Goal: Navigation & Orientation: Find specific page/section

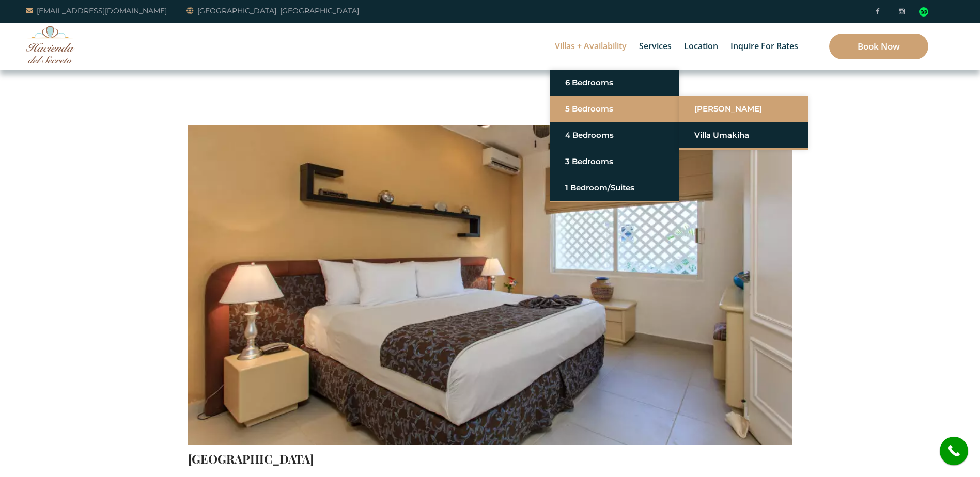
click at [713, 109] on link "[PERSON_NAME]" at bounding box center [743, 109] width 98 height 19
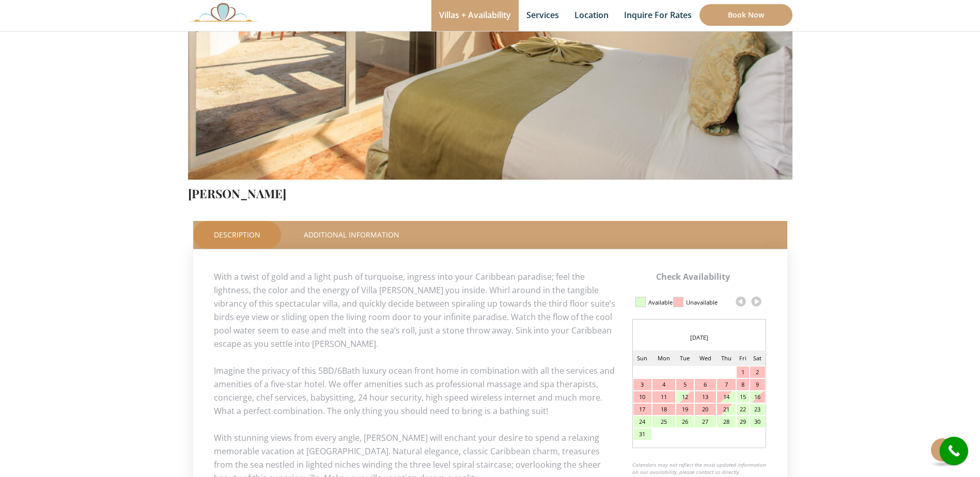
scroll to position [207, 0]
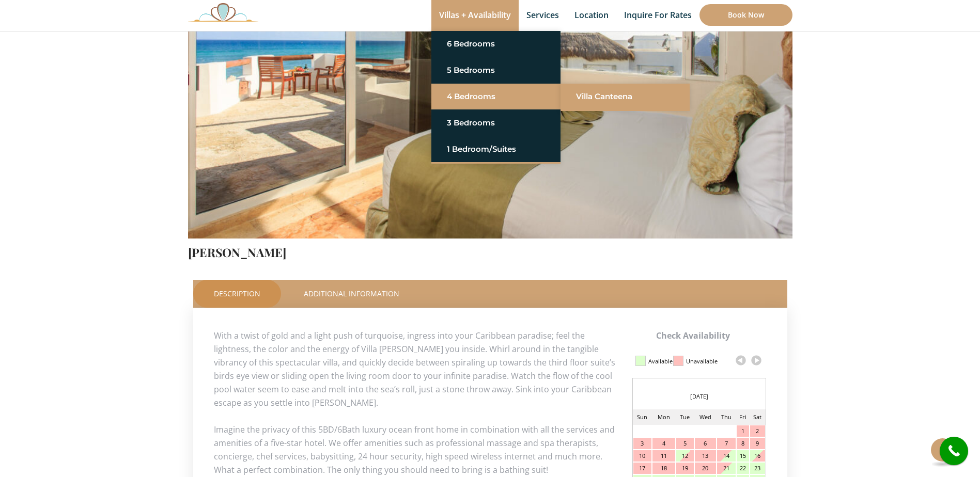
click at [597, 94] on link "Villa Canteena" at bounding box center [625, 96] width 98 height 19
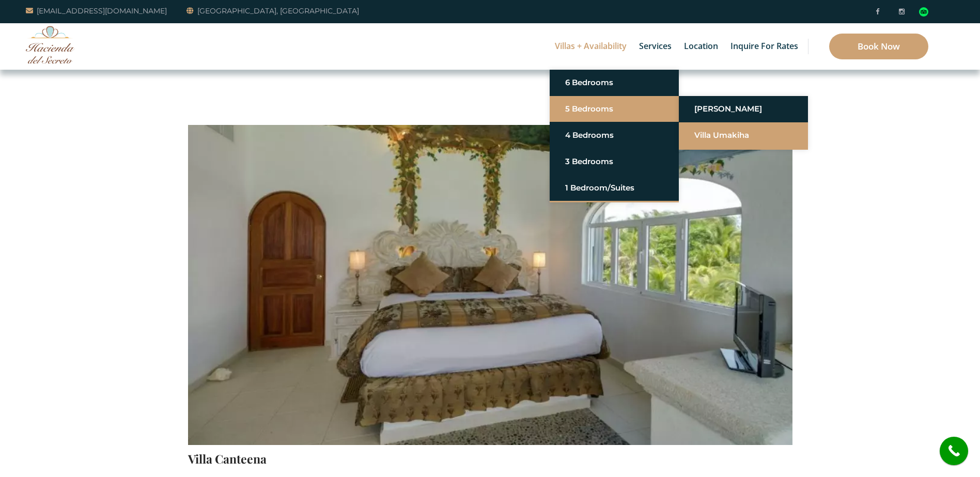
click at [724, 136] on link "Villa Umakiha" at bounding box center [743, 135] width 98 height 19
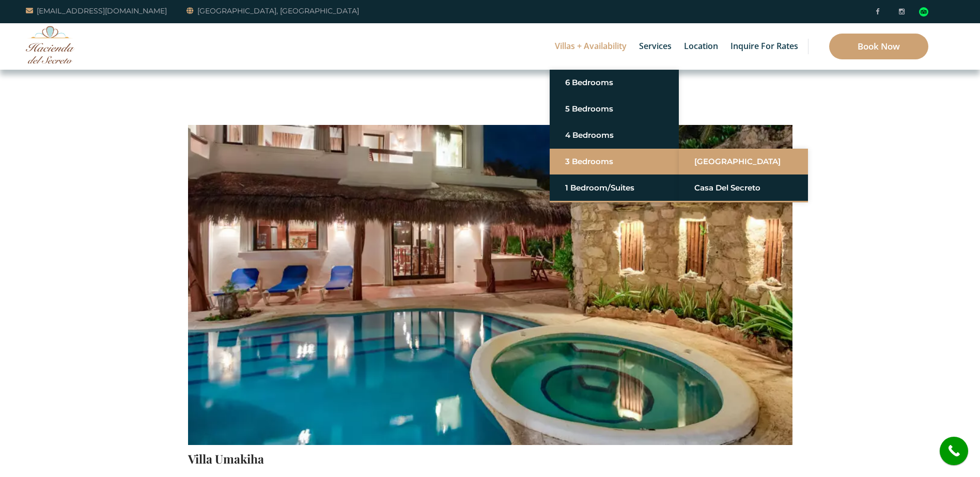
click at [722, 159] on link "[GEOGRAPHIC_DATA]" at bounding box center [743, 161] width 98 height 19
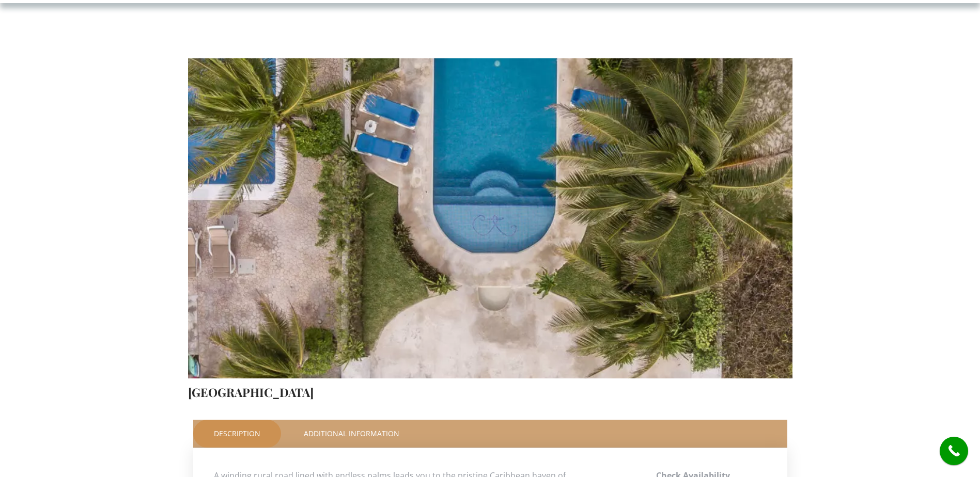
scroll to position [310, 0]
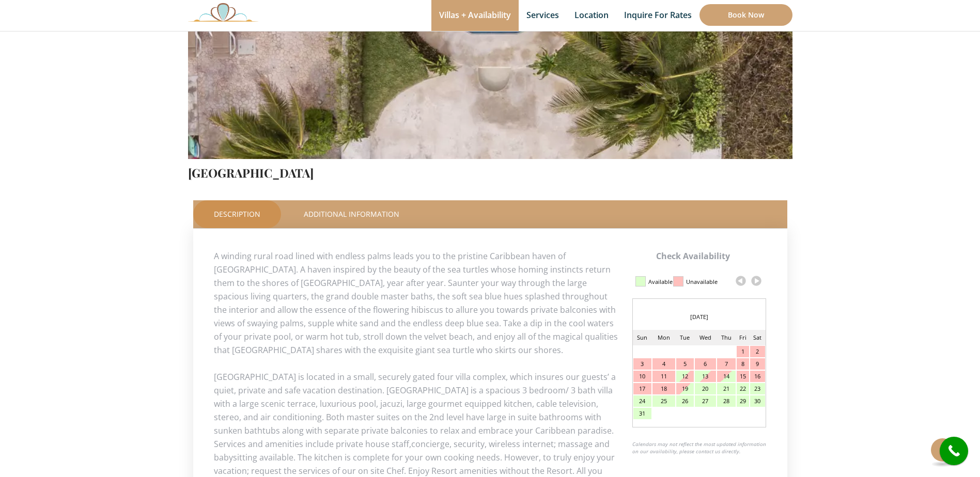
scroll to position [294, 0]
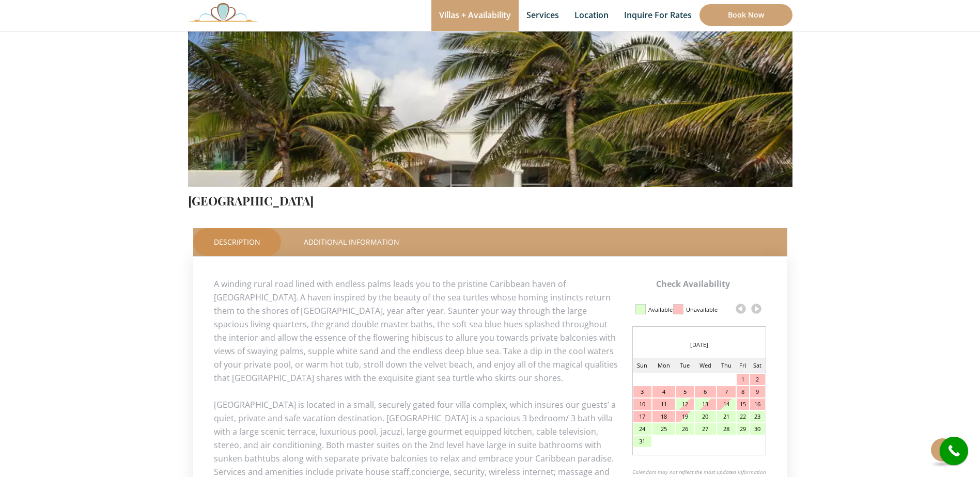
click at [723, 404] on div "14" at bounding box center [726, 404] width 19 height 11
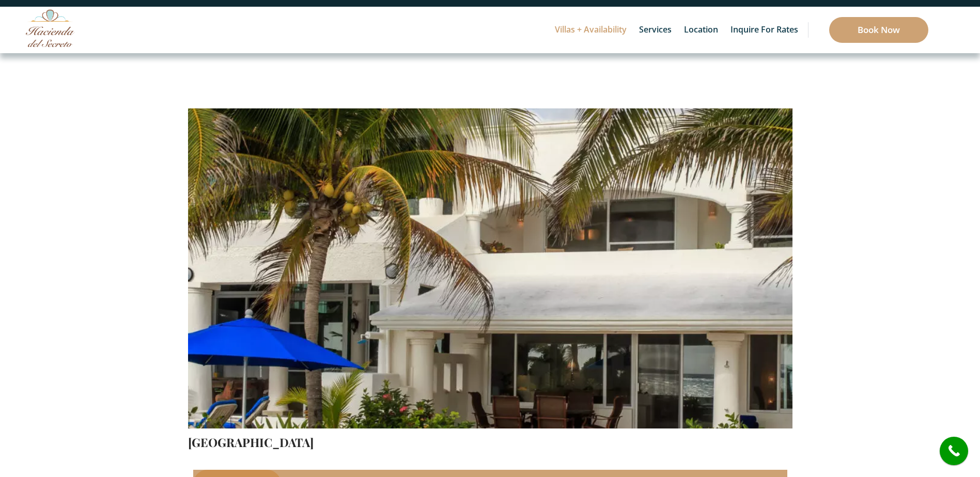
scroll to position [0, 0]
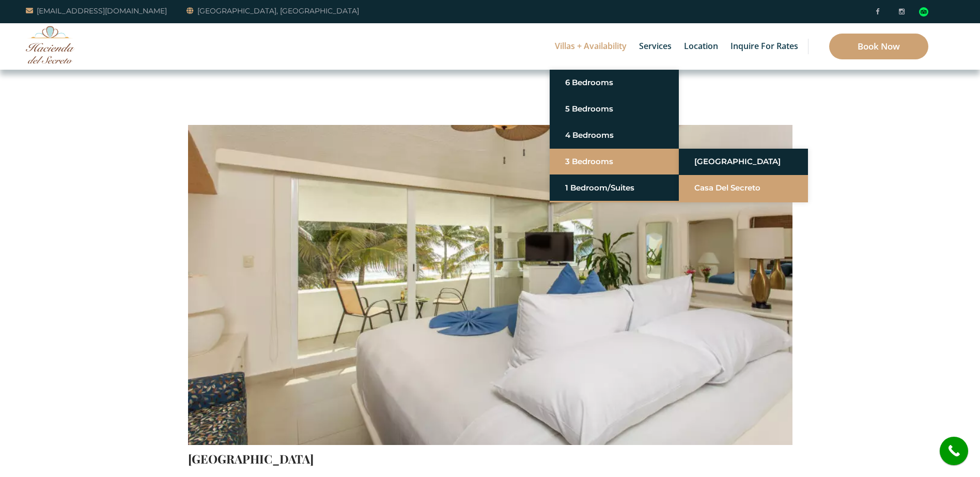
click at [731, 184] on link "Casa del Secreto" at bounding box center [743, 188] width 98 height 19
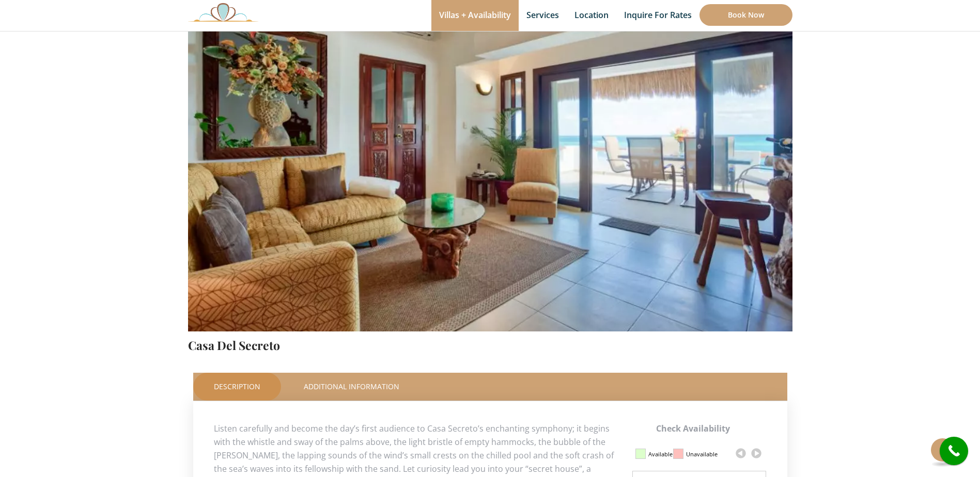
scroll to position [103, 0]
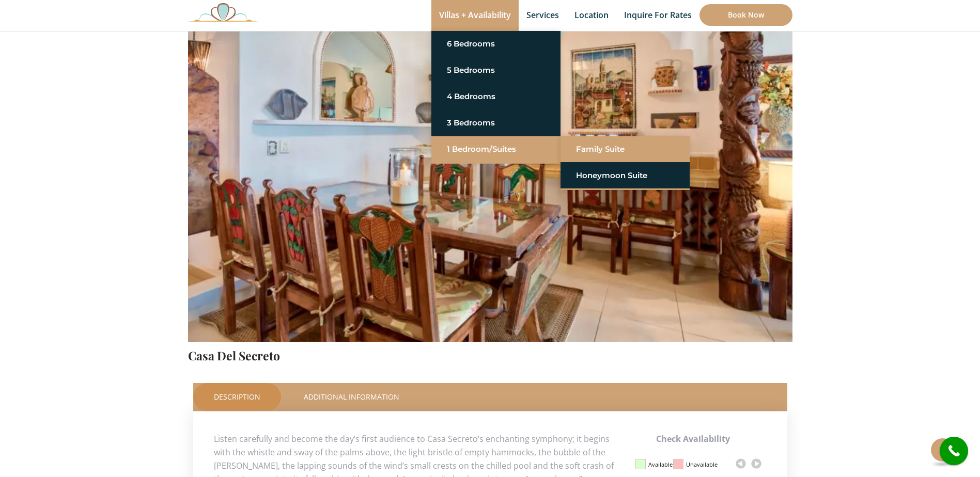
click at [586, 150] on link "Family Suite" at bounding box center [625, 149] width 98 height 19
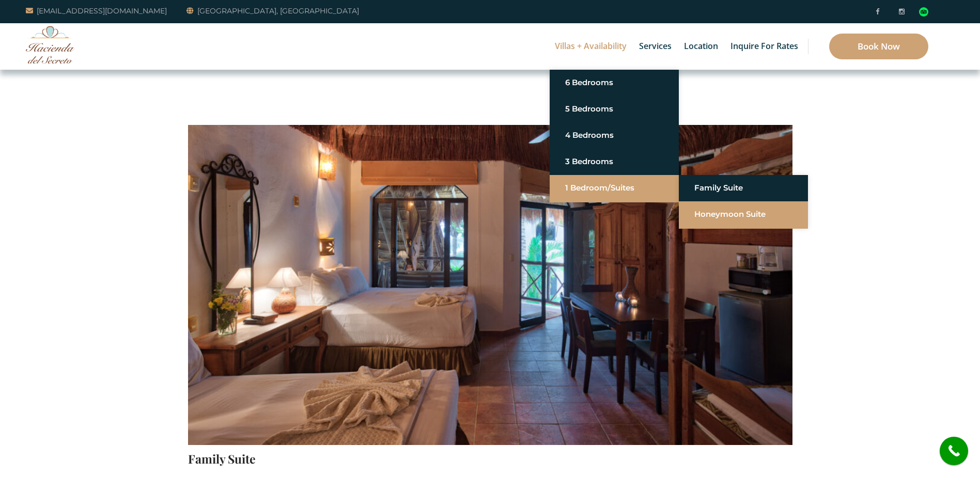
click at [707, 216] on link "Honeymoon Suite" at bounding box center [743, 214] width 98 height 19
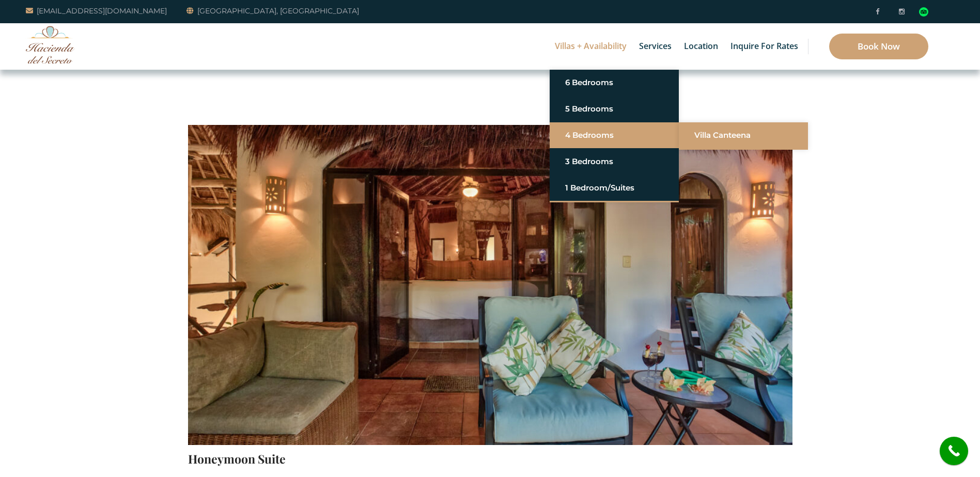
click at [703, 134] on link "Villa Canteena" at bounding box center [743, 135] width 98 height 19
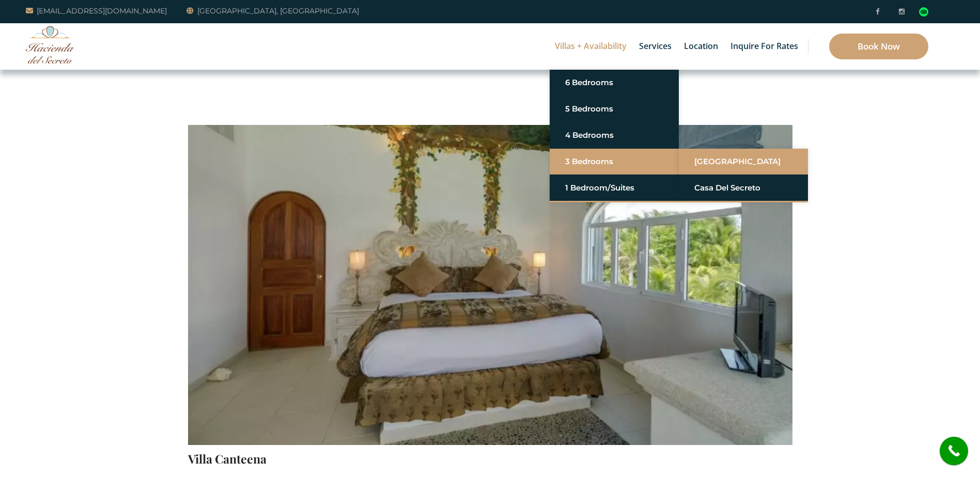
click at [720, 165] on link "[GEOGRAPHIC_DATA]" at bounding box center [743, 161] width 98 height 19
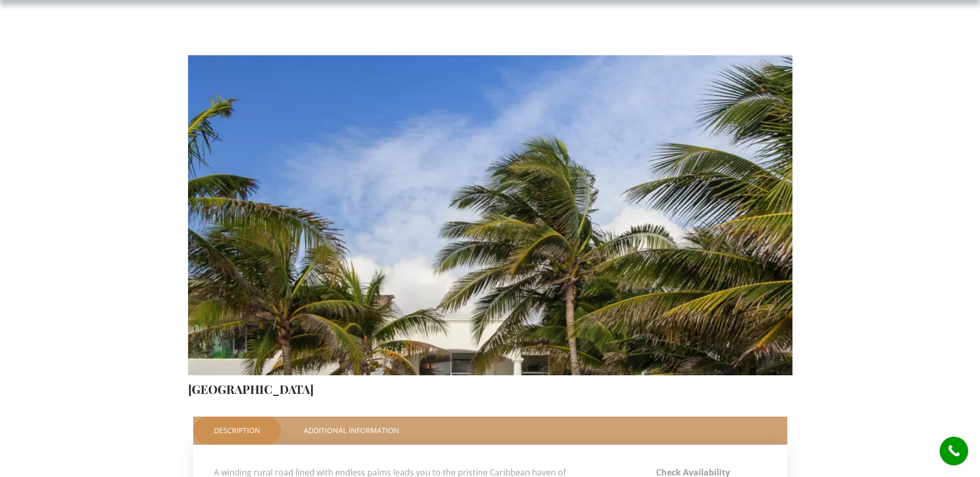
scroll to position [52, 0]
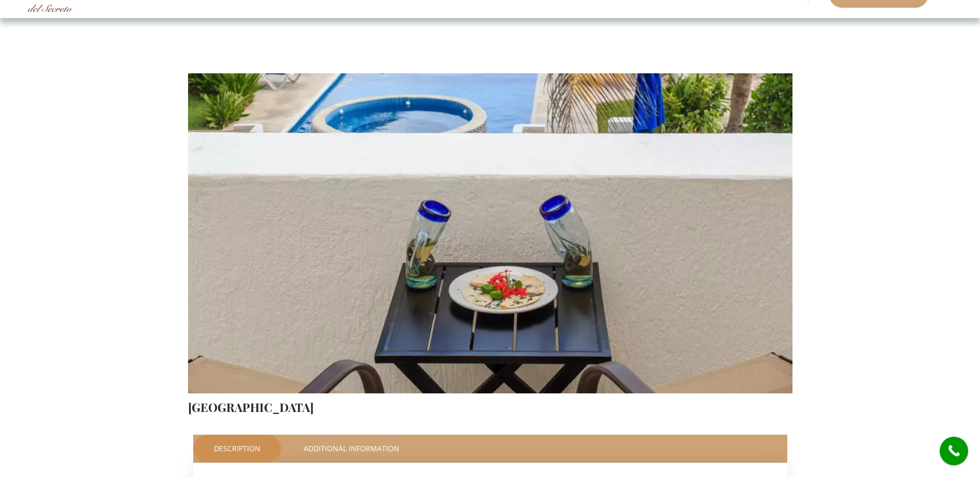
click at [255, 410] on link "[GEOGRAPHIC_DATA]" at bounding box center [251, 407] width 126 height 16
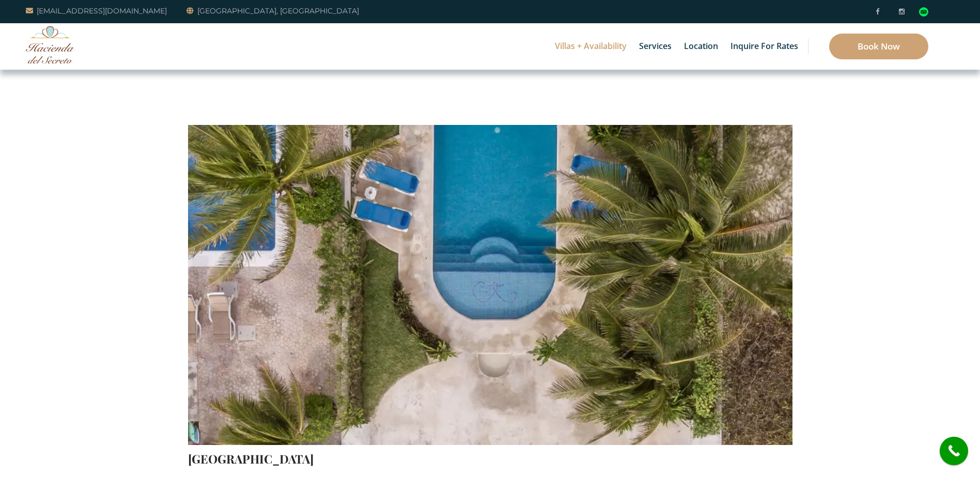
scroll to position [103, 0]
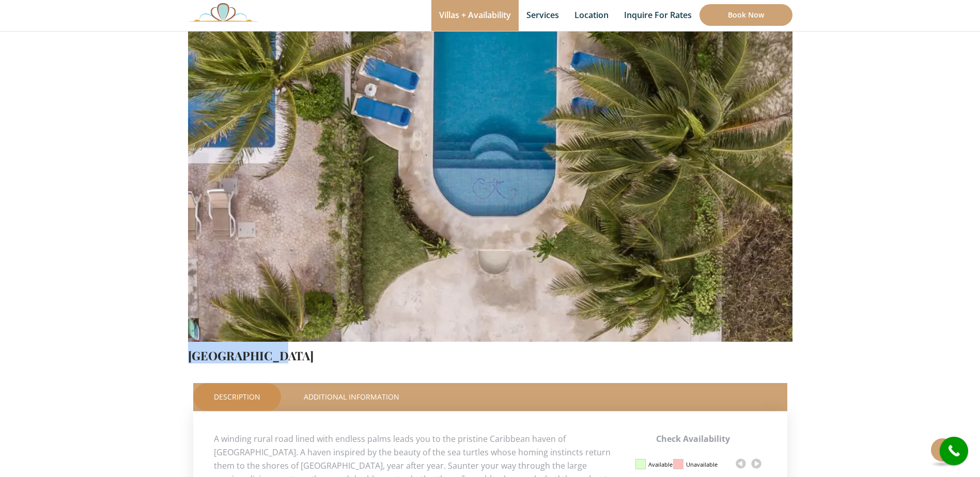
drag, startPoint x: 260, startPoint y: 357, endPoint x: 189, endPoint y: 363, distance: 71.5
click at [189, 363] on h4 "[GEOGRAPHIC_DATA]" at bounding box center [490, 352] width 604 height 21
drag, startPoint x: 189, startPoint y: 363, endPoint x: 233, endPoint y: 351, distance: 45.9
copy link "[GEOGRAPHIC_DATA]"
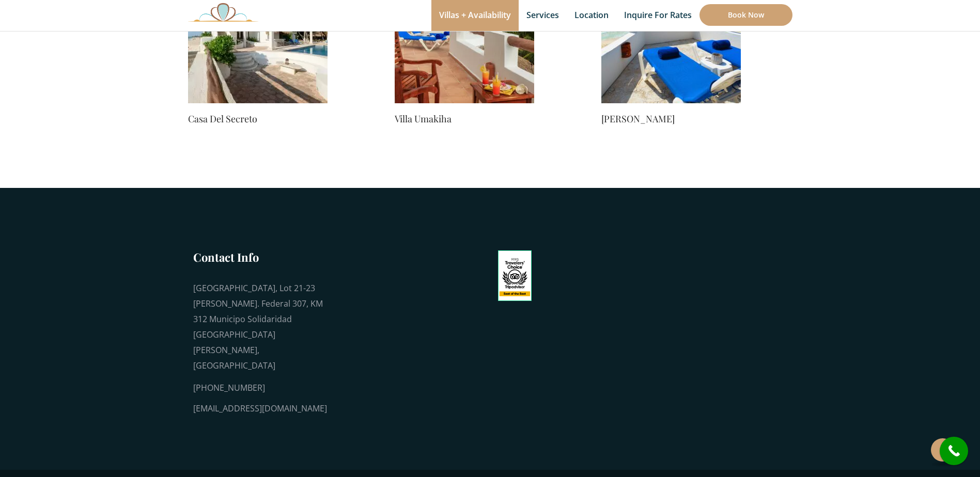
scroll to position [979, 0]
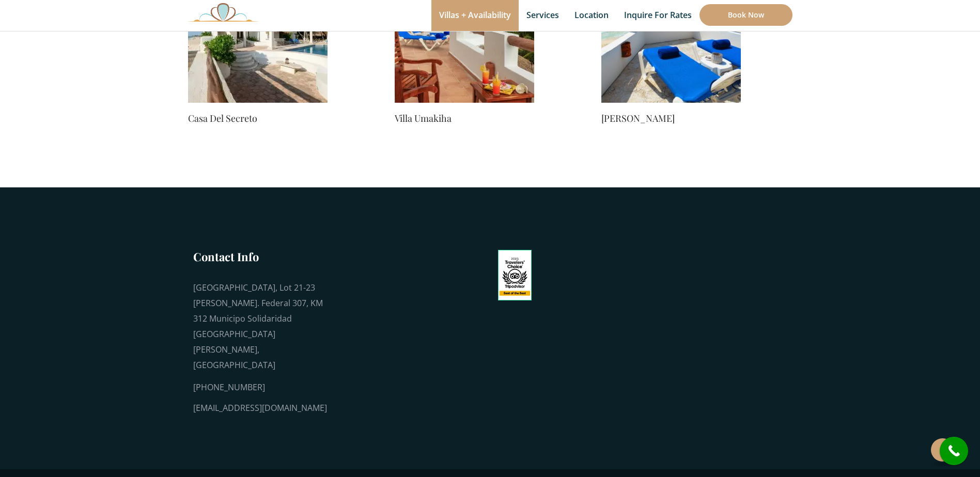
click at [830, 280] on footer "Contact Info Playa del Secreto, Lot 21-23 Carr. Federal 307, KM 312 Municipo So…" at bounding box center [490, 328] width 980 height 282
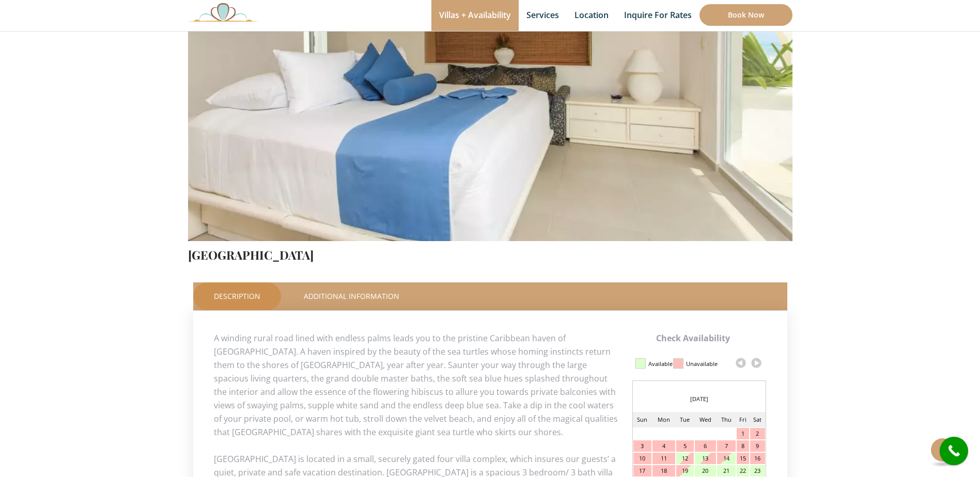
scroll to position [0, 0]
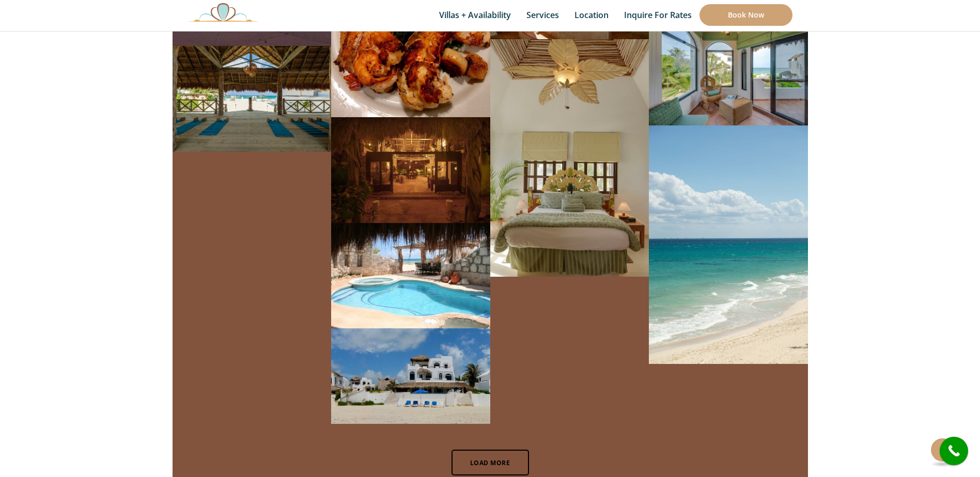
scroll to position [6921, 0]
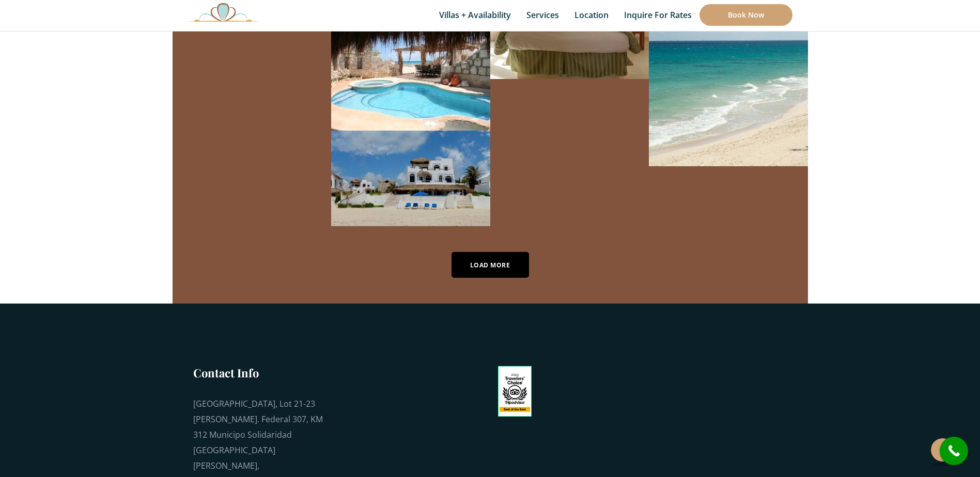
click at [491, 252] on link "Load More" at bounding box center [489, 265] width 77 height 26
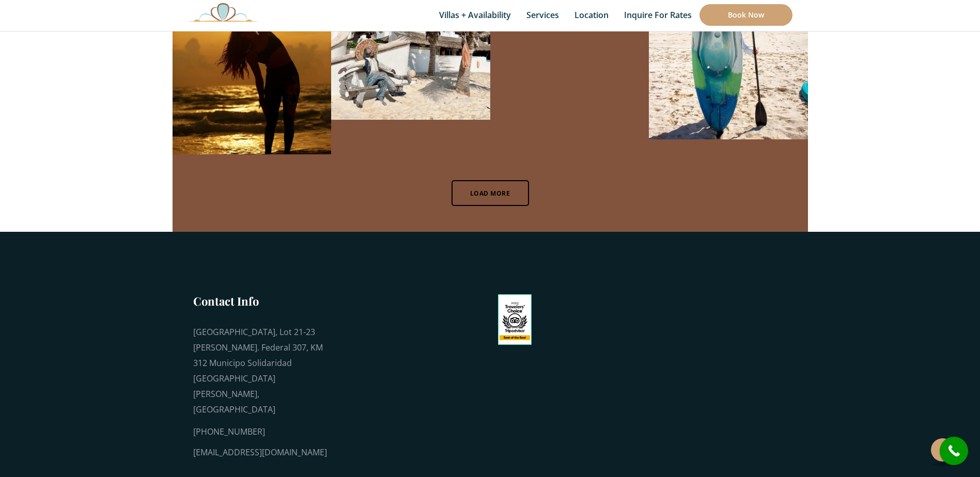
scroll to position [11306, 0]
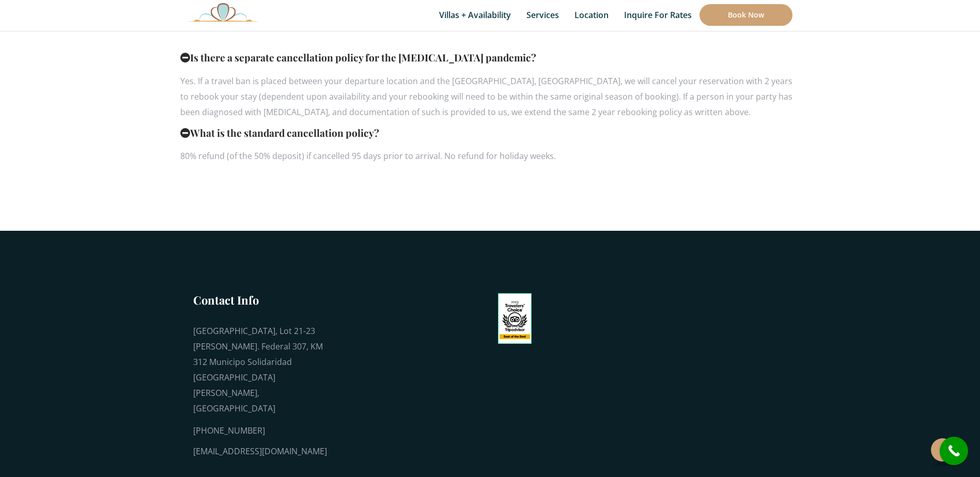
scroll to position [207, 0]
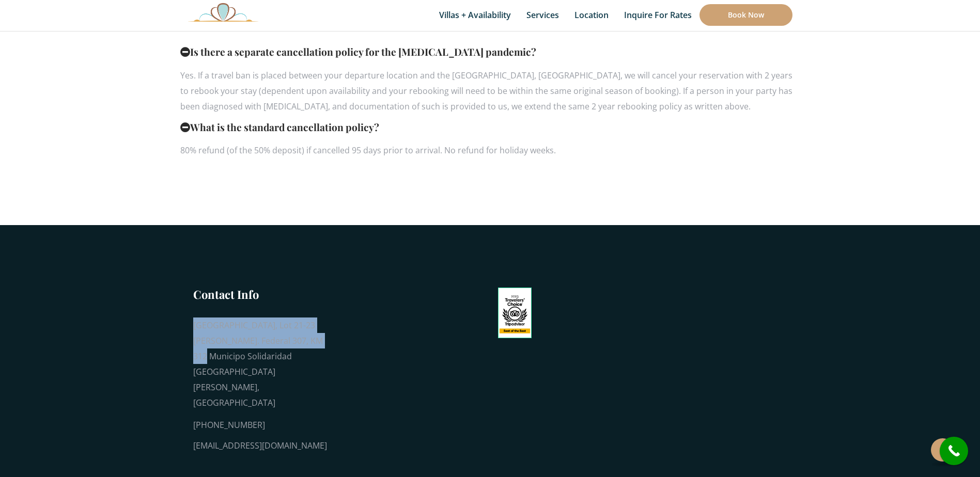
drag, startPoint x: 315, startPoint y: 341, endPoint x: 186, endPoint y: 327, distance: 129.3
click at [186, 327] on div "Contact Info Playa del Secreto, Lot 21-23 Carr. Federal 307, KM 312 Municipo So…" at bounding box center [257, 378] width 155 height 182
drag, startPoint x: 186, startPoint y: 327, endPoint x: 253, endPoint y: 374, distance: 81.5
click at [253, 374] on div "[GEOGRAPHIC_DATA][PERSON_NAME], Lot 21-23 [PERSON_NAME]. Federal 307, KM 312 Mu…" at bounding box center [260, 364] width 134 height 93
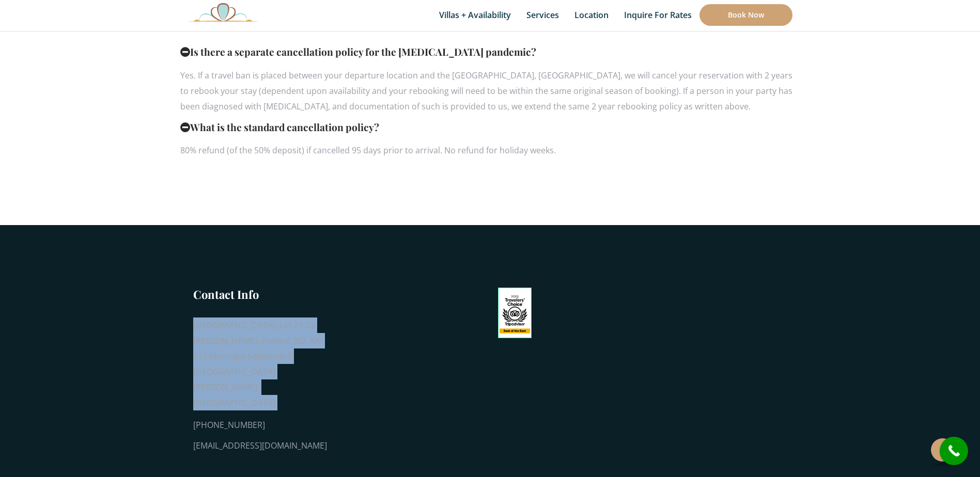
drag, startPoint x: 253, startPoint y: 374, endPoint x: 178, endPoint y: 326, distance: 89.0
click at [178, 326] on footer "Contact Info Playa del Secreto, Lot 21-23 Carr. Federal 307, KM 312 Municipo So…" at bounding box center [490, 366] width 980 height 282
drag, startPoint x: 178, startPoint y: 326, endPoint x: 213, endPoint y: 331, distance: 34.9
copy div "[GEOGRAPHIC_DATA][PERSON_NAME], Lot 21-23 [PERSON_NAME]. Federal 307, KM 312 Mu…"
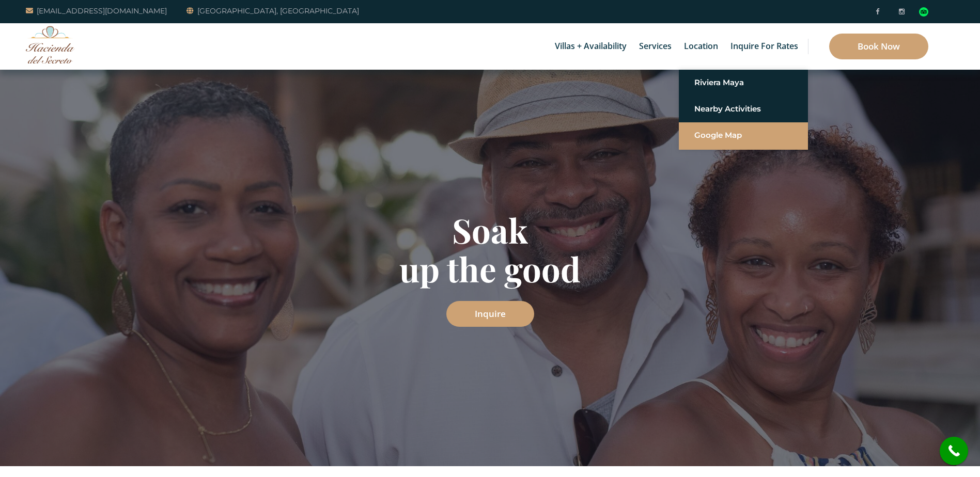
click at [729, 138] on link "Google Map" at bounding box center [743, 135] width 98 height 19
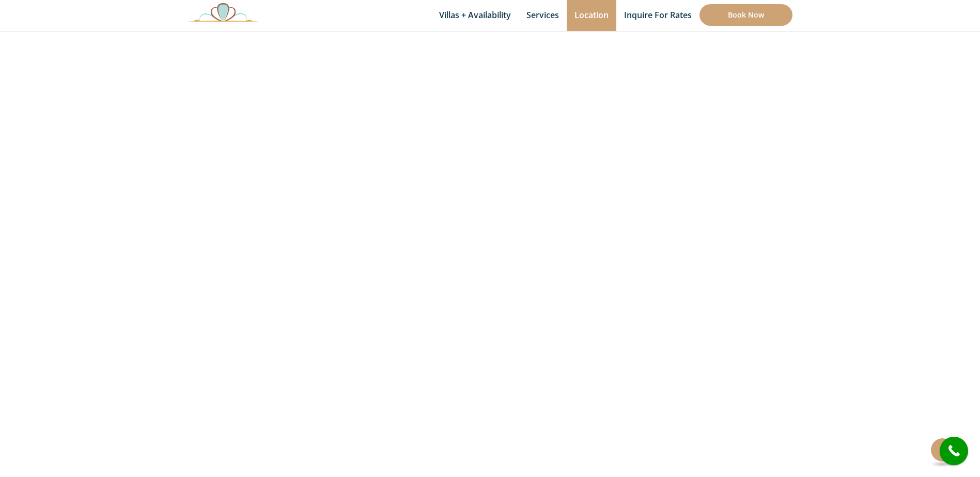
scroll to position [207, 0]
